Goal: Ask a question: Seek information or help from site administrators or community

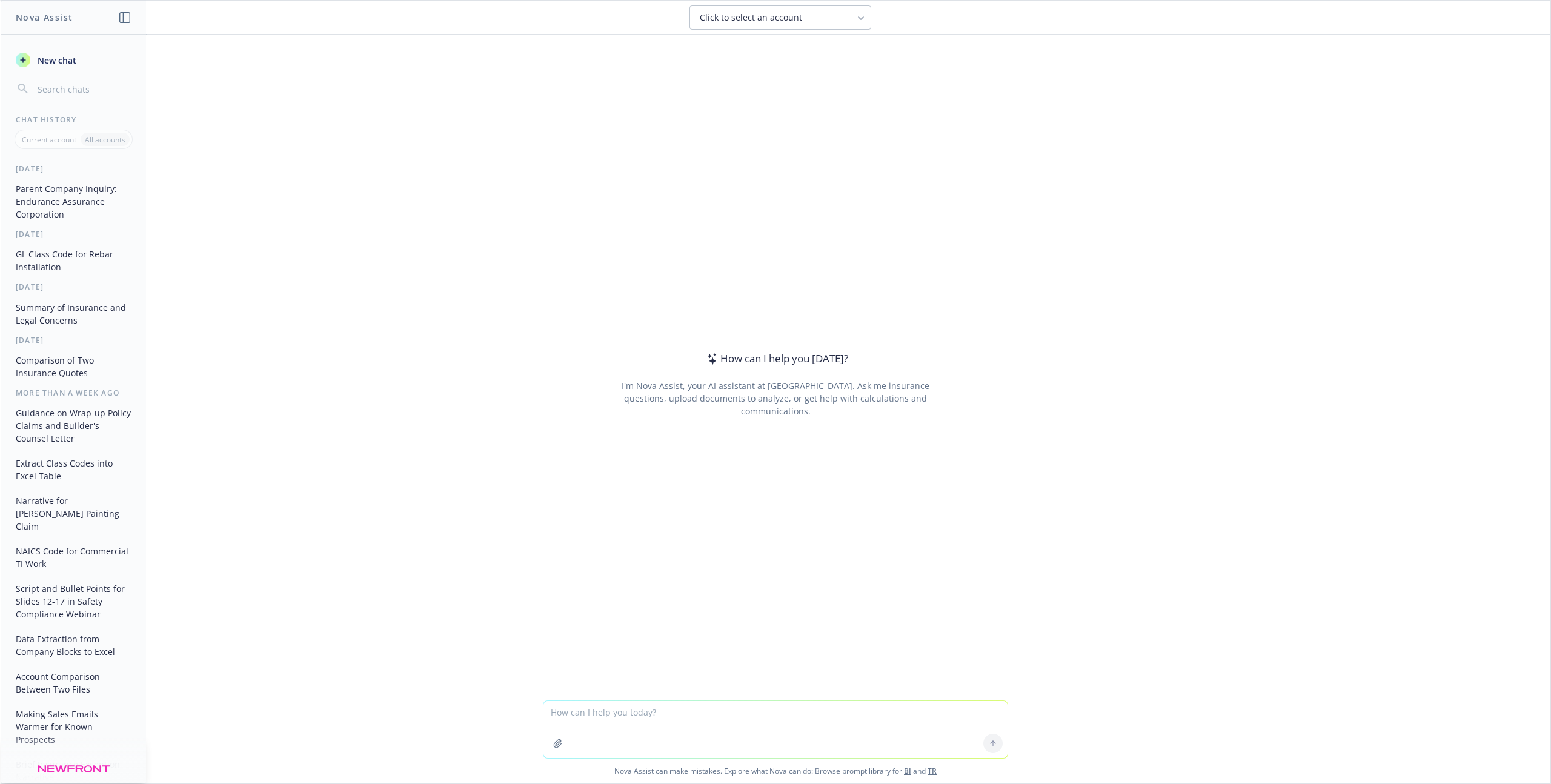
click at [726, 15] on span "Click to select an account" at bounding box center [751, 17] width 102 height 12
type input "pacific west"
click at [773, 83] on div "No accounts found" at bounding box center [780, 79] width 180 height 25
click at [780, 56] on input "pacific west" at bounding box center [789, 50] width 153 height 23
click at [814, 21] on div "Click to select an account" at bounding box center [773, 17] width 147 height 12
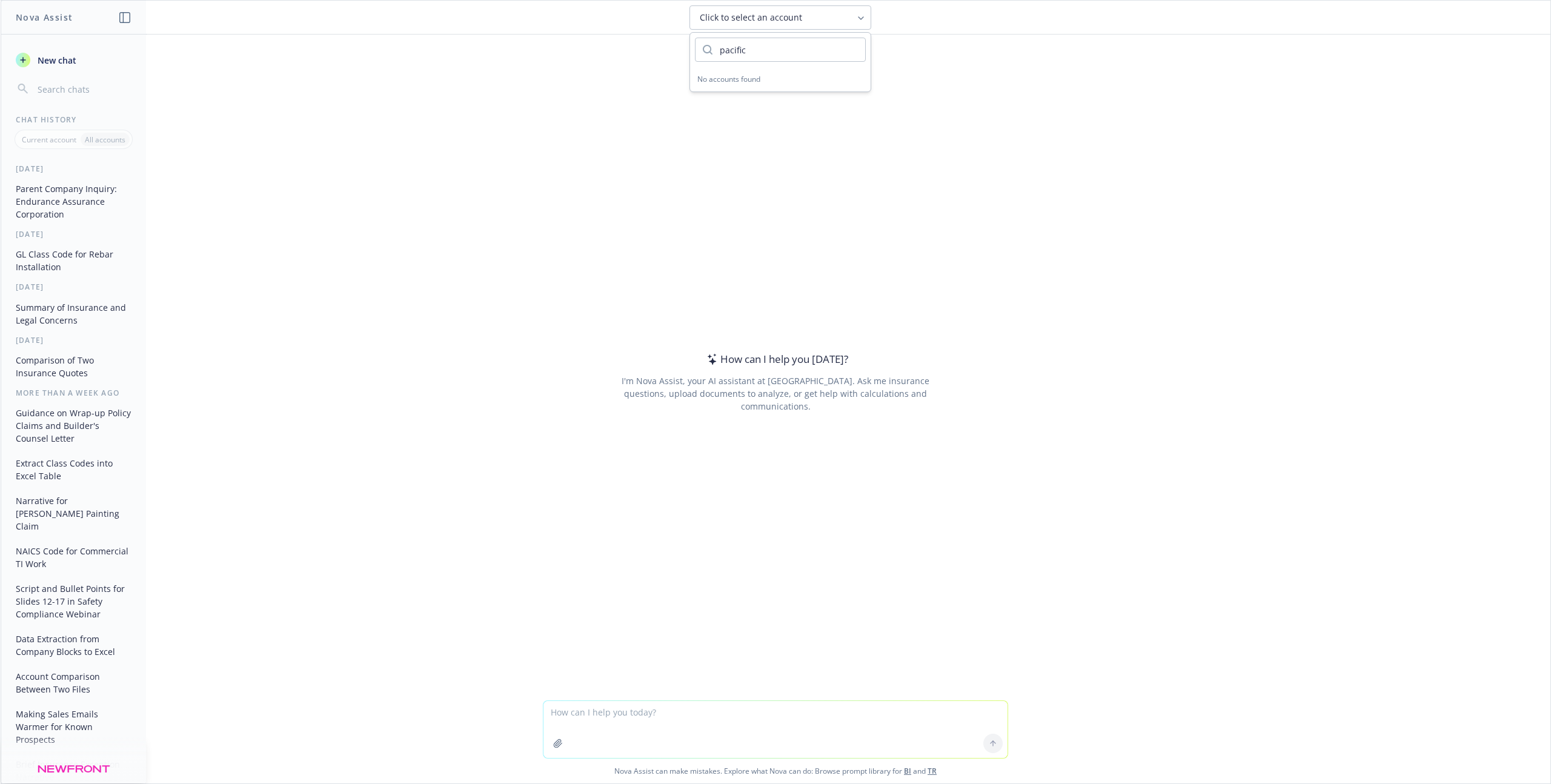
drag, startPoint x: 790, startPoint y: 49, endPoint x: 627, endPoint y: 47, distance: 163.0
click at [628, 49] on body "Nova Assist New chat Chat History Current account All accounts [DATE] Parent Co…" at bounding box center [775, 392] width 1551 height 784
type input "p"
type input "str"
click at [965, 153] on div "How can I help you [DATE]? I'm Nova Assist, your AI assistant at Newfront. Ask …" at bounding box center [775, 381] width 465 height 579
